Goal: Information Seeking & Learning: Learn about a topic

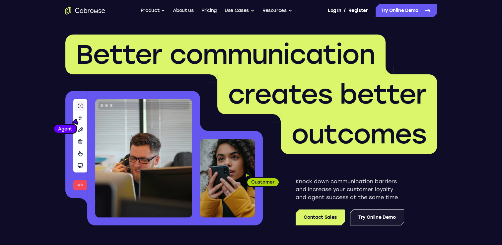
click at [367, 218] on link "Try Online Demo" at bounding box center [377, 217] width 54 height 16
click at [375, 217] on link "Try Online Demo" at bounding box center [377, 217] width 54 height 16
